Goal: Register for event/course

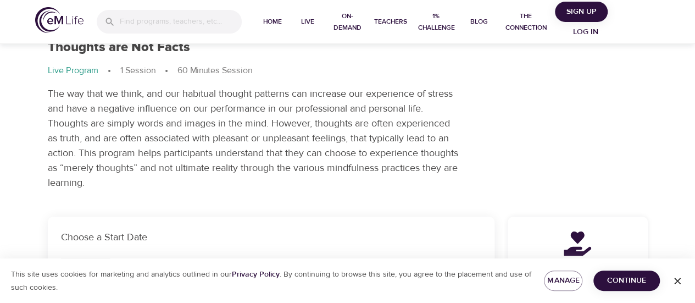
scroll to position [41, 0]
click at [605, 280] on span "Continue" at bounding box center [626, 281] width 49 height 14
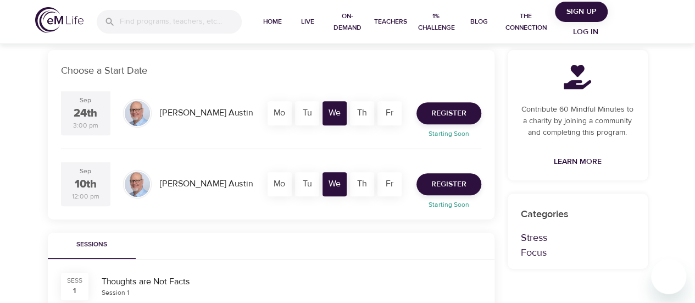
scroll to position [207, 0]
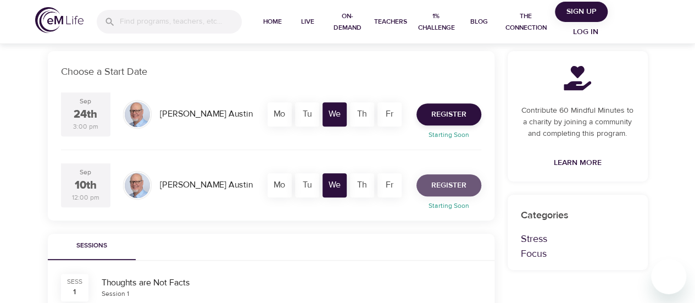
click at [442, 187] on span "Register" at bounding box center [448, 186] width 35 height 14
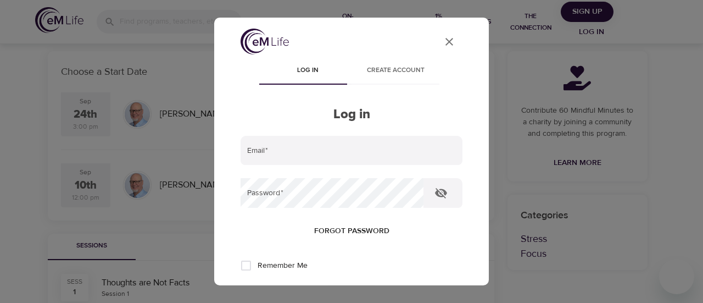
type input "[EMAIL_ADDRESS][PERSON_NAME][DOMAIN_NAME][US_STATE]"
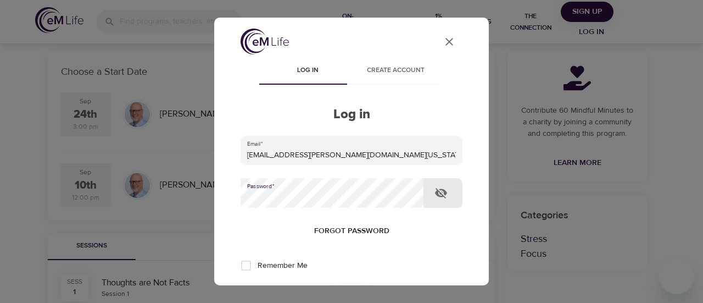
click at [325, 290] on button "Log in" at bounding box center [352, 301] width 54 height 23
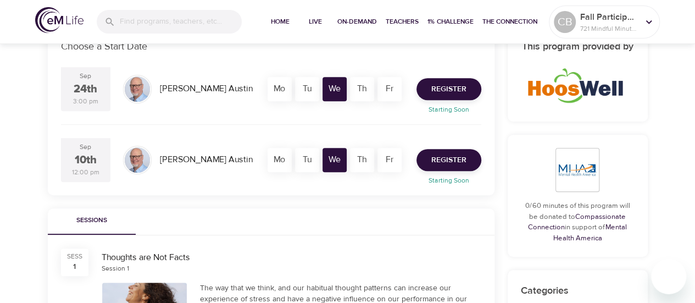
scroll to position [231, 0]
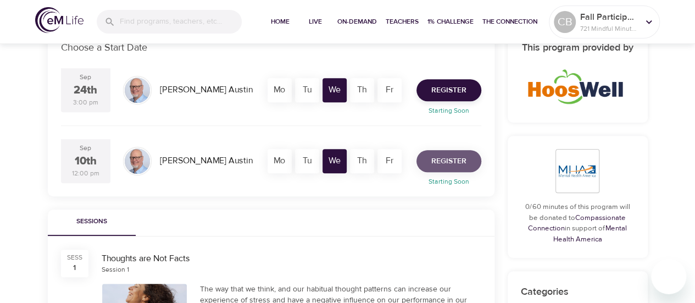
click at [444, 163] on span "Register" at bounding box center [448, 161] width 35 height 14
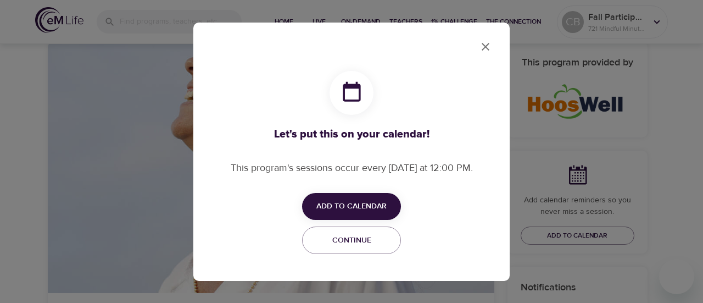
checkbox input "true"
click at [367, 200] on span "Add to Calendar" at bounding box center [352, 207] width 70 height 14
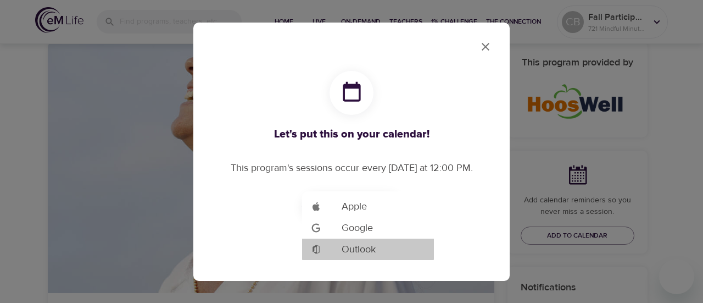
click at [360, 252] on span "Outlook" at bounding box center [359, 249] width 34 height 15
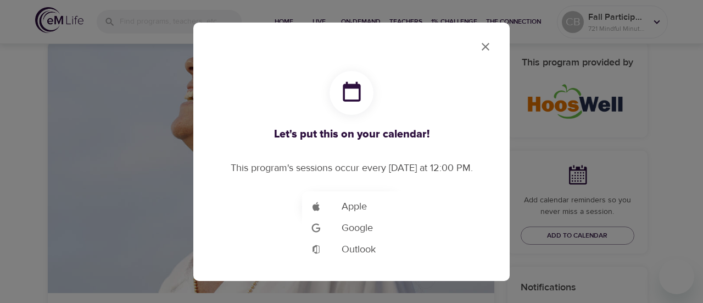
click at [487, 38] on div at bounding box center [351, 151] width 703 height 303
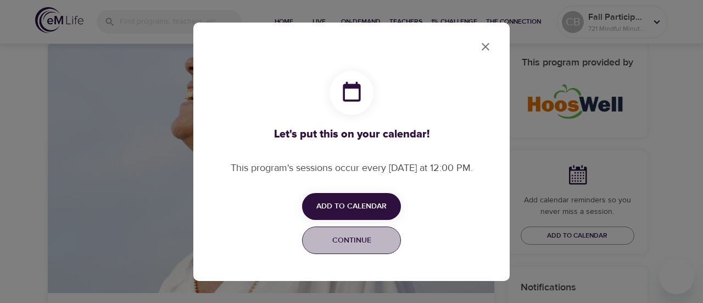
click at [357, 237] on span "Continue" at bounding box center [351, 241] width 85 height 14
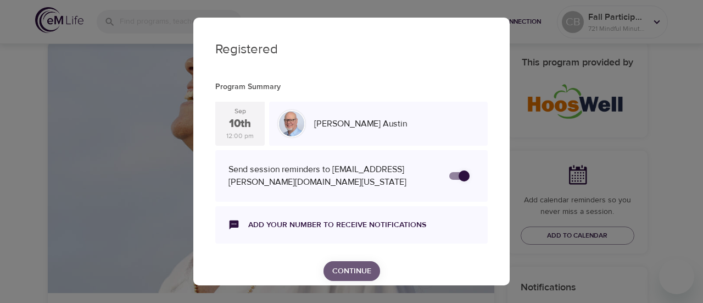
click at [336, 265] on span "Continue" at bounding box center [352, 271] width 39 height 14
